Goal: Information Seeking & Learning: Learn about a topic

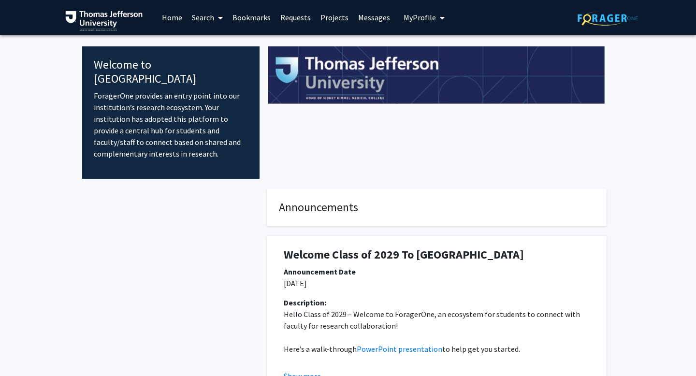
click at [256, 17] on link "Bookmarks" at bounding box center [251, 17] width 48 height 34
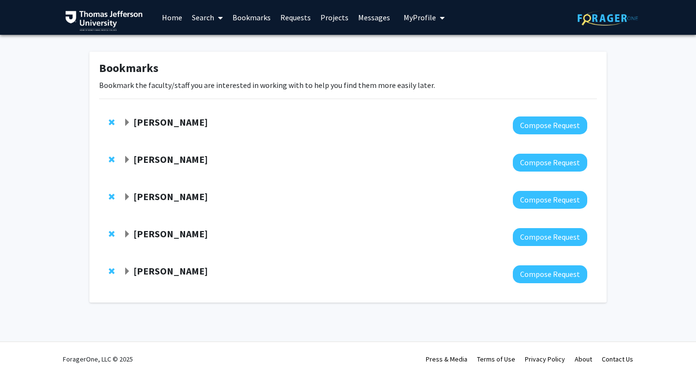
click at [165, 123] on strong "[PERSON_NAME]" at bounding box center [170, 122] width 74 height 12
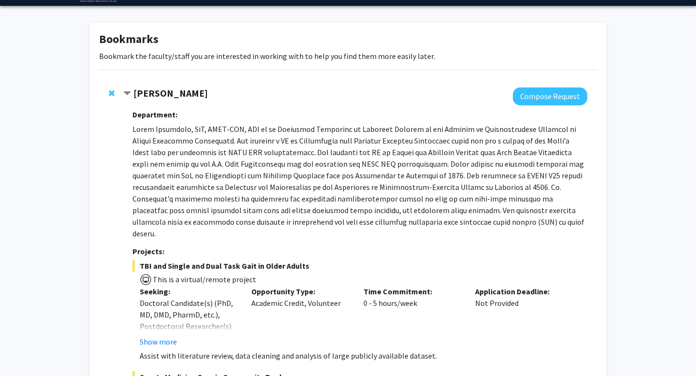
scroll to position [18, 0]
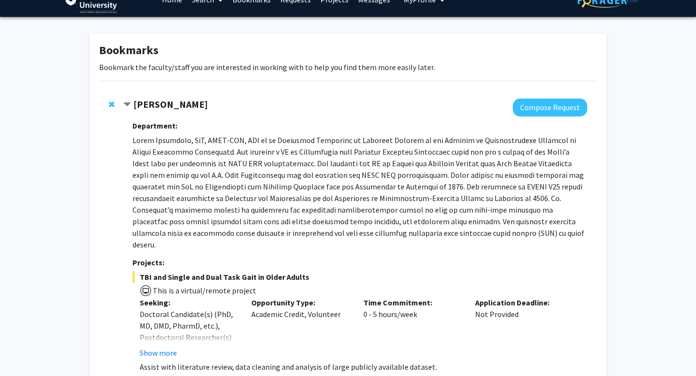
click at [142, 103] on strong "[PERSON_NAME]" at bounding box center [170, 104] width 74 height 12
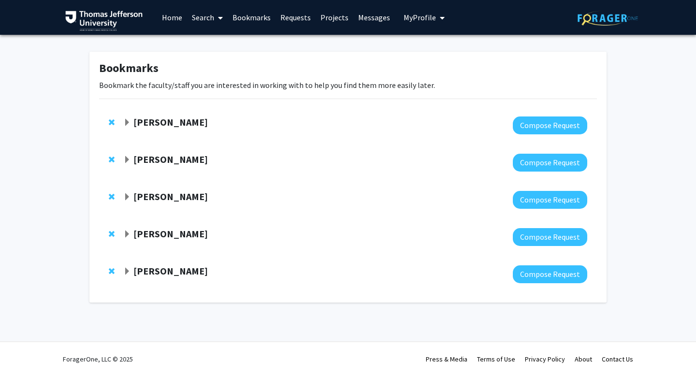
click at [149, 115] on div "Katie Hunzinger Compose Request" at bounding box center [347, 125] width 497 height 37
click at [151, 119] on strong "[PERSON_NAME]" at bounding box center [170, 122] width 74 height 12
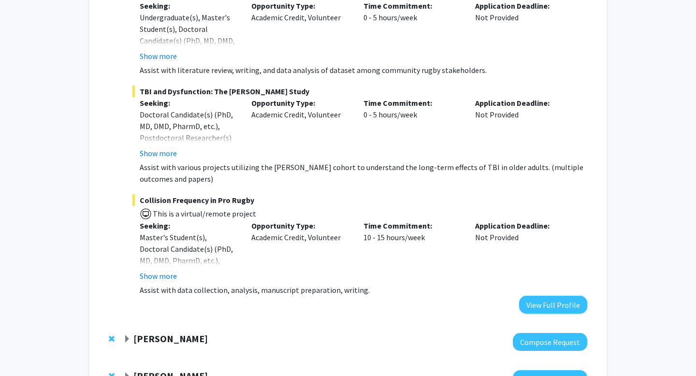
scroll to position [427, 0]
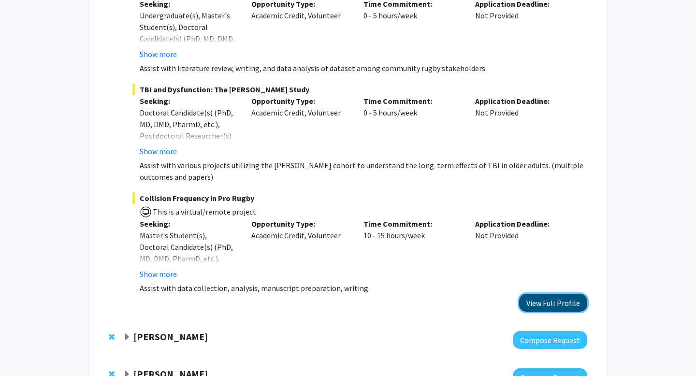
click at [529, 294] on button "View Full Profile" at bounding box center [553, 303] width 68 height 18
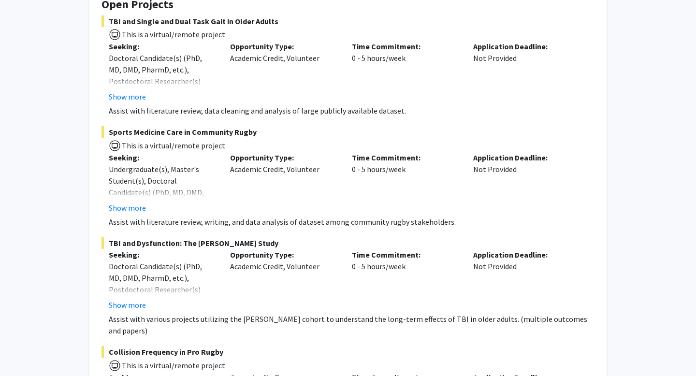
scroll to position [201, 0]
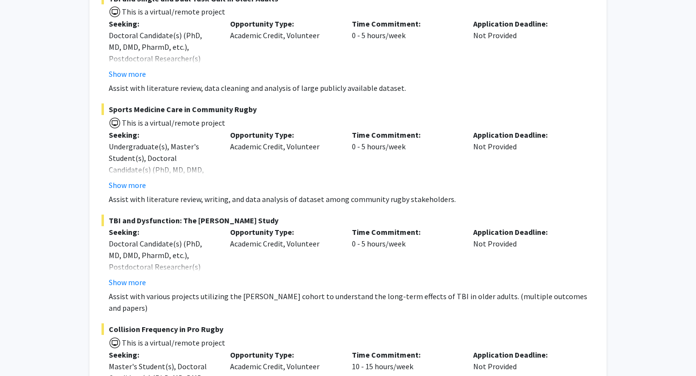
click at [463, 291] on p "Assist with various projects utilizing the [PERSON_NAME] cohort to understand t…" at bounding box center [351, 301] width 485 height 23
click at [136, 281] on button "Show more" at bounding box center [127, 282] width 37 height 12
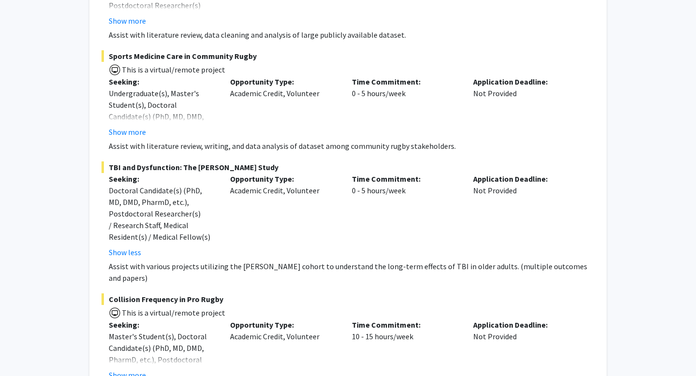
scroll to position [256, 0]
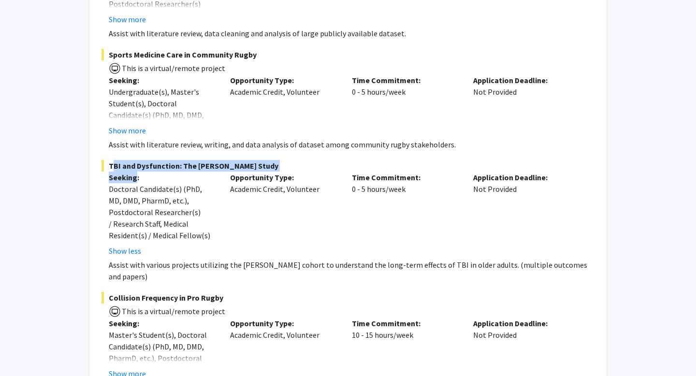
drag, startPoint x: 136, startPoint y: 176, endPoint x: 106, endPoint y: 161, distance: 33.7
click at [106, 161] on div "TBI and Dysfunction: The [PERSON_NAME] Study Seeking: Doctoral Candidate(s) (Ph…" at bounding box center [347, 221] width 493 height 122
copy div "TBI and Dysfunction: The [PERSON_NAME] Study Seeking"
click at [396, 99] on div "Time Commitment: 0 - 5 hours/week" at bounding box center [404, 105] width 121 height 62
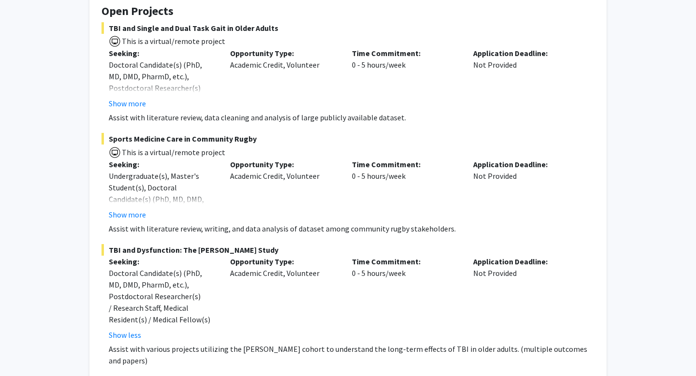
scroll to position [169, 0]
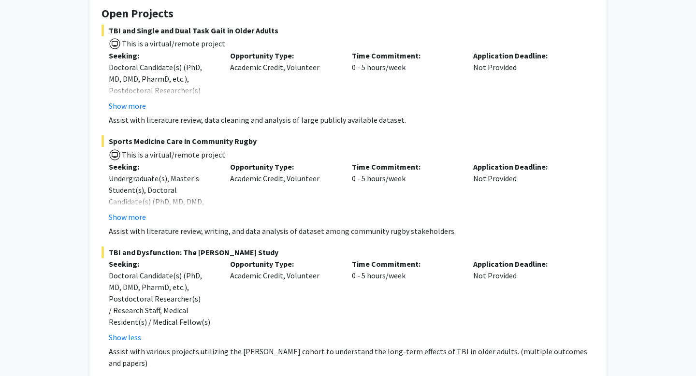
click at [131, 259] on p "Seeking:" at bounding box center [162, 264] width 107 height 12
